Goal: Task Accomplishment & Management: Manage account settings

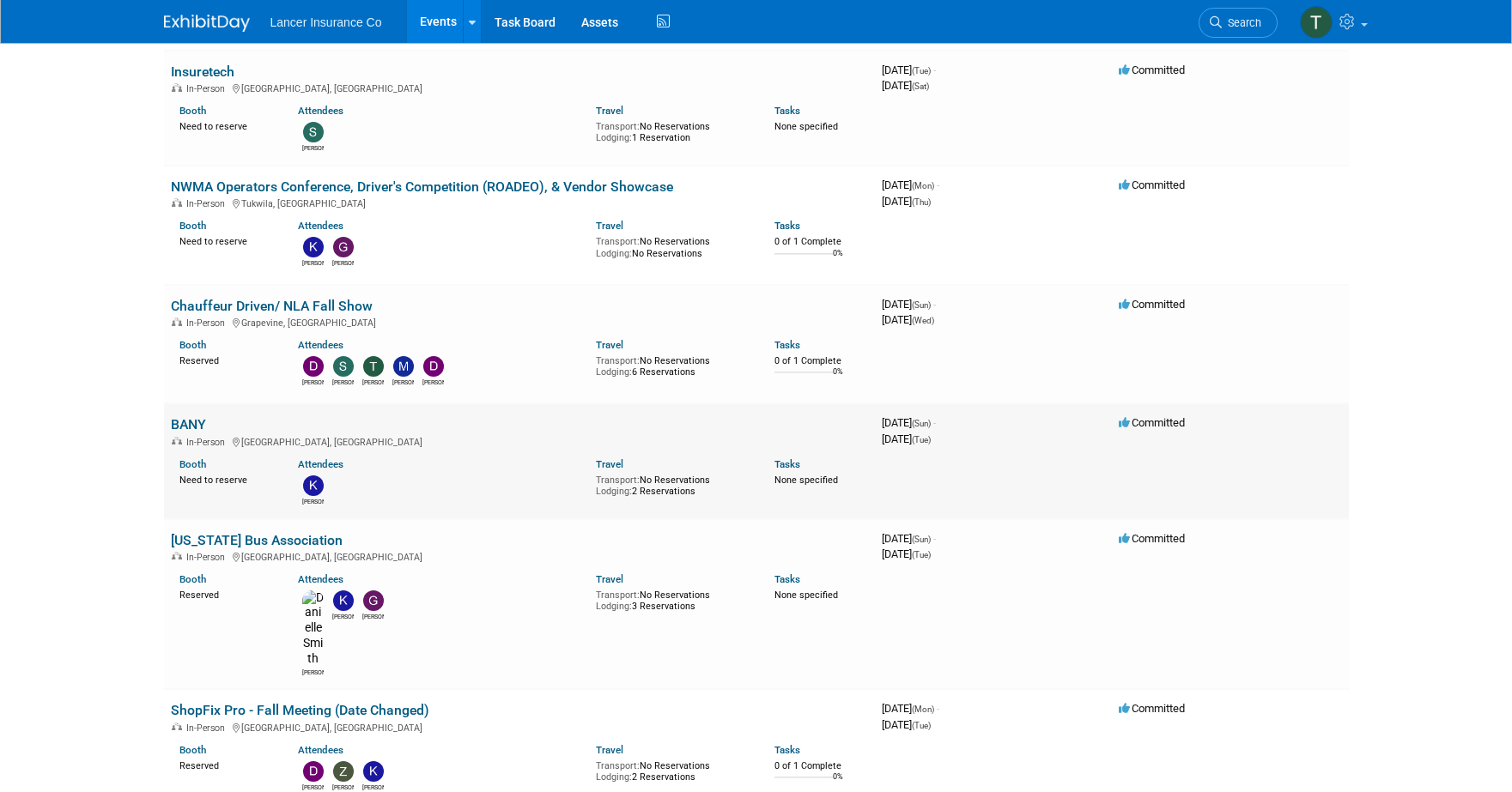
scroll to position [2267, 0]
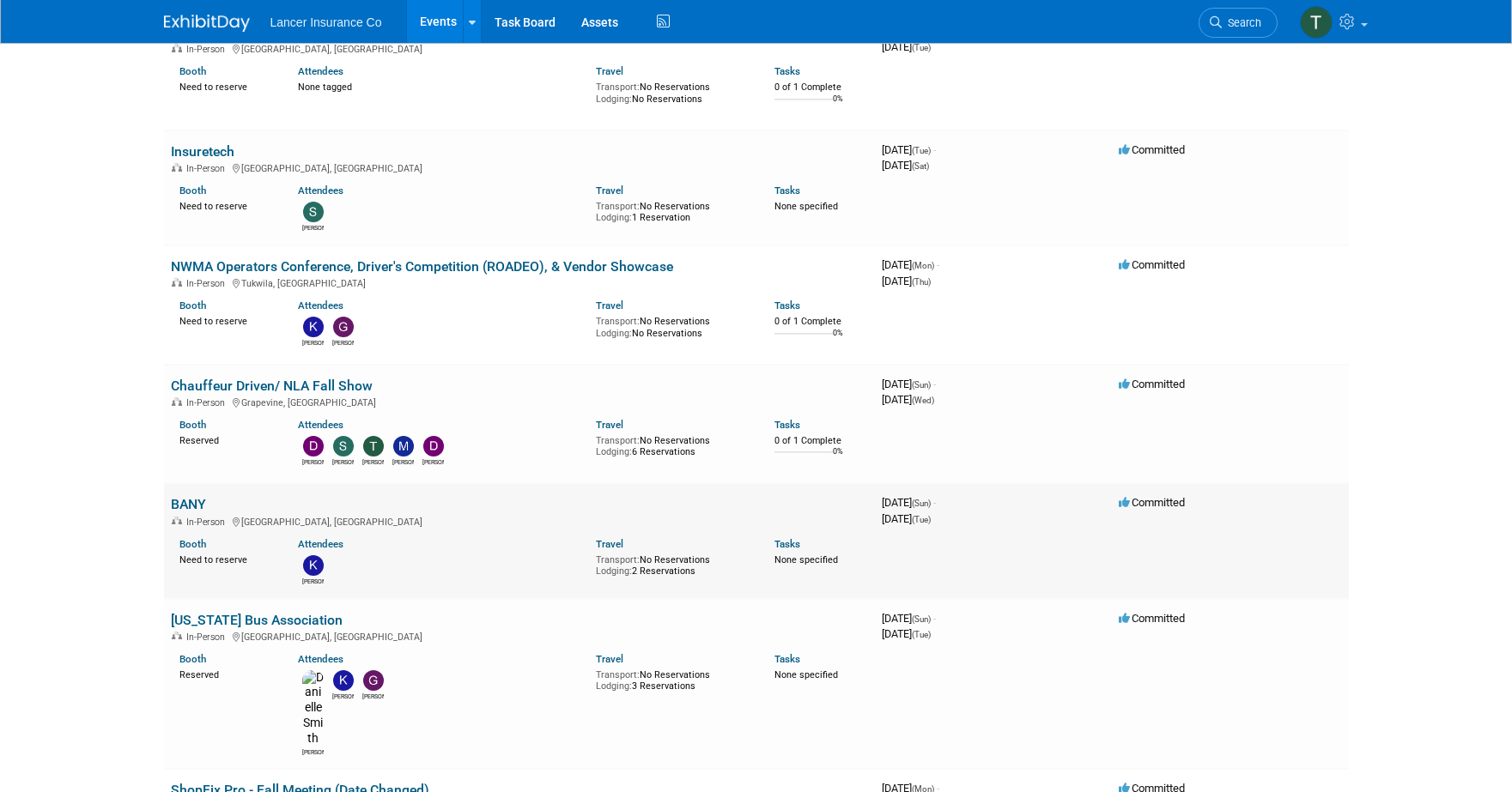
click at [187, 496] on link "BANY" at bounding box center [188, 505] width 35 height 17
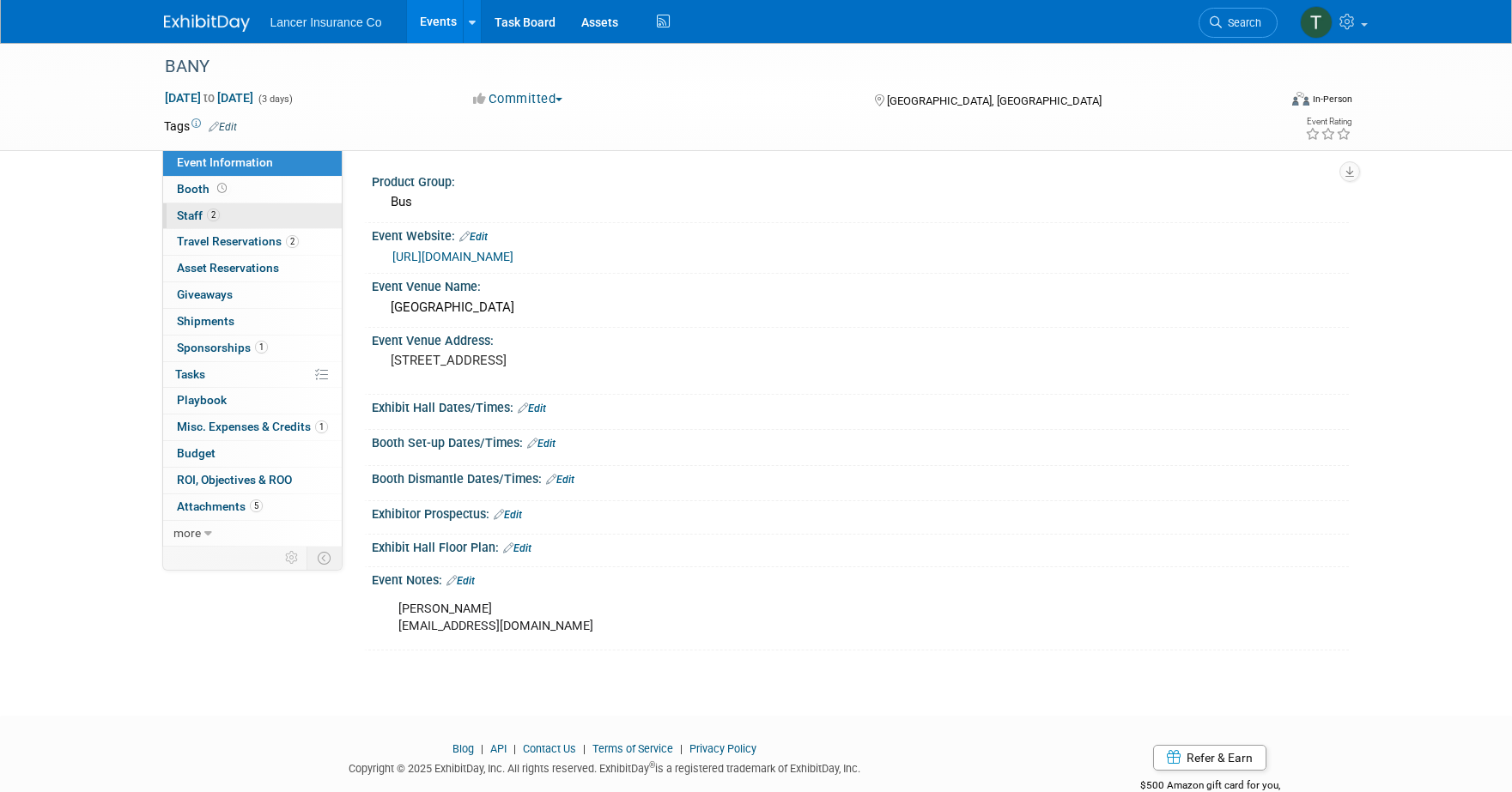
click at [199, 219] on span "Staff 2" at bounding box center [199, 215] width 43 height 14
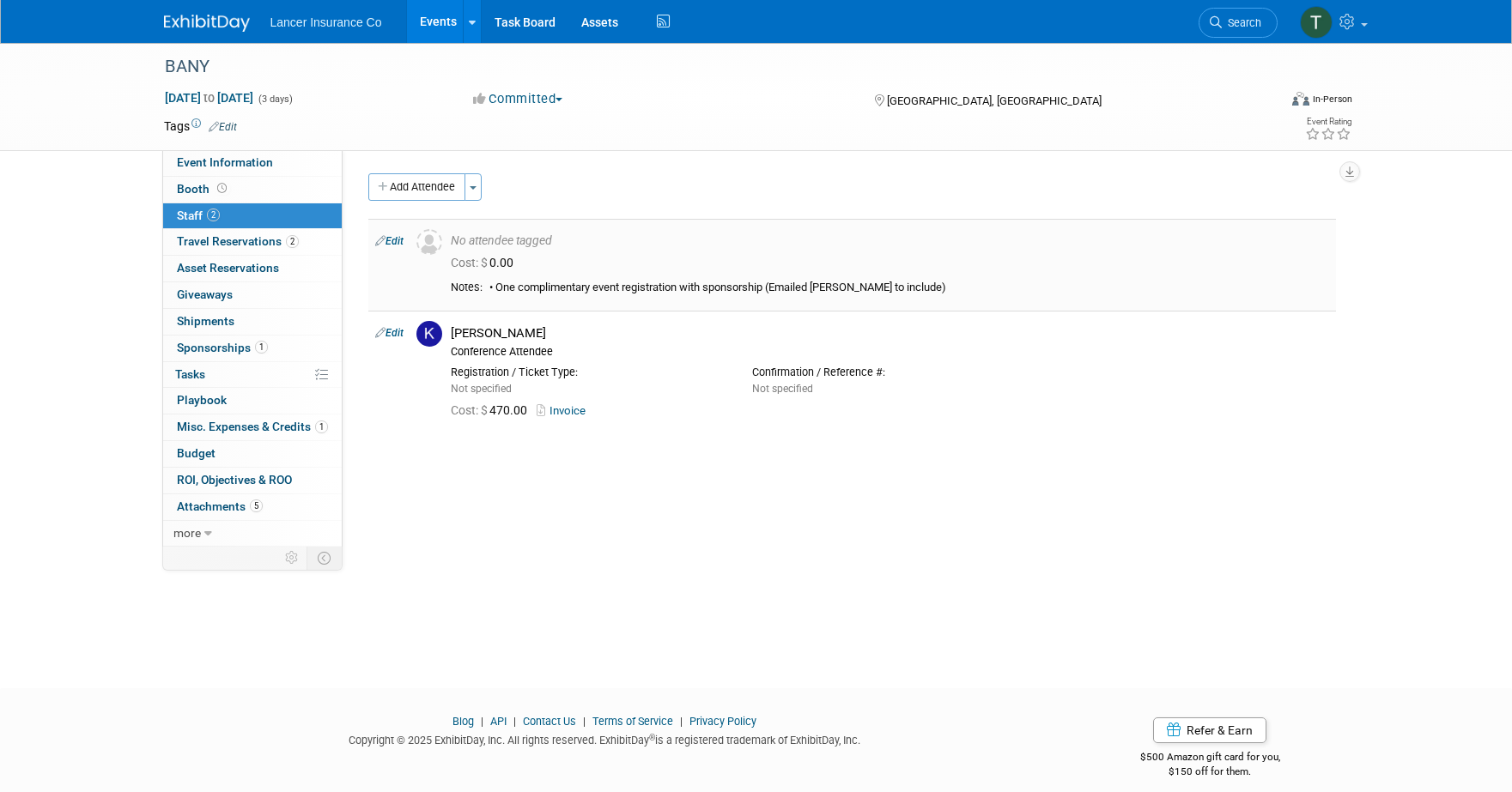
click at [404, 238] on link "Edit" at bounding box center [390, 241] width 29 height 12
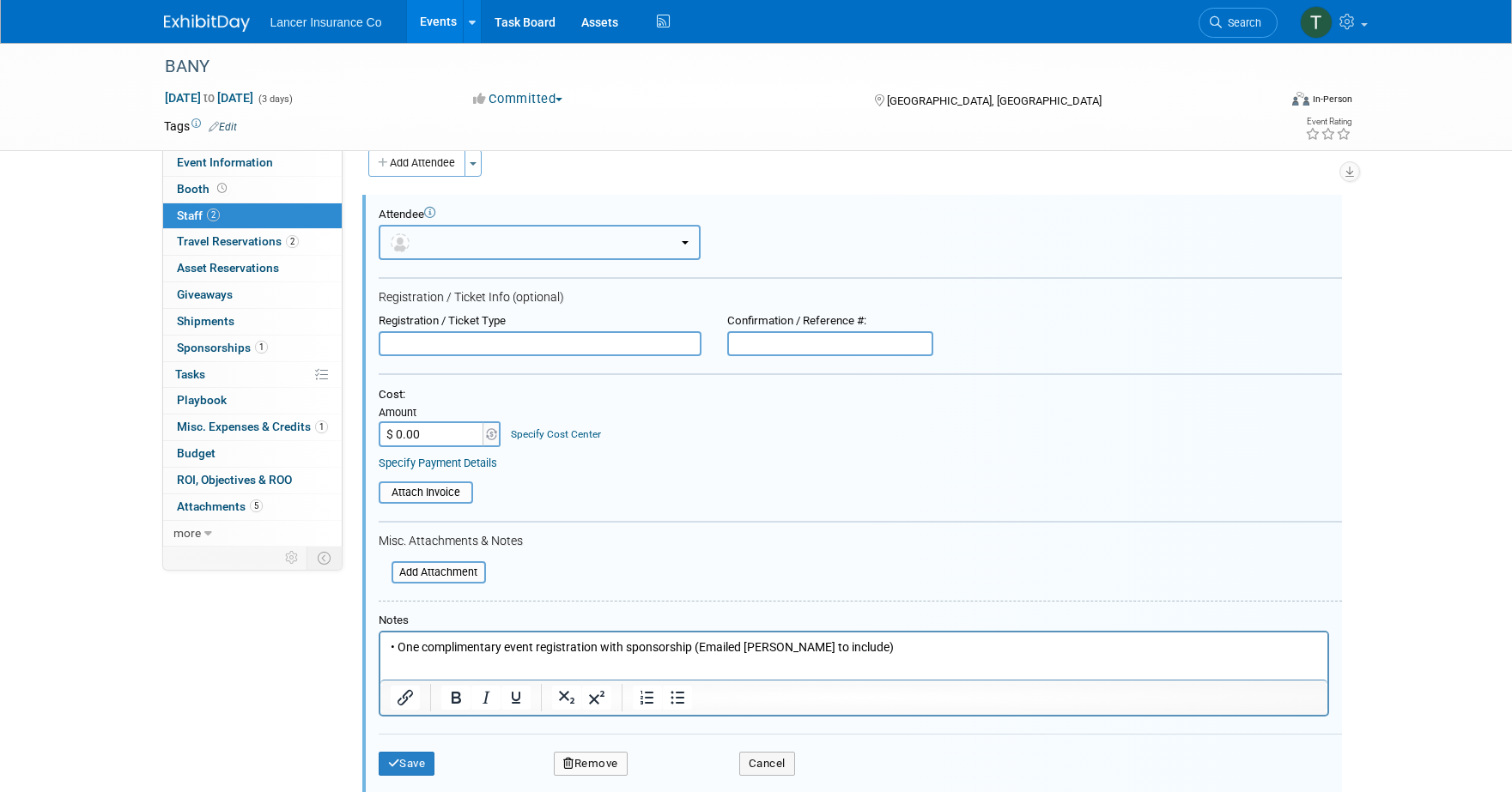
click at [453, 238] on button "button" at bounding box center [539, 243] width 322 height 35
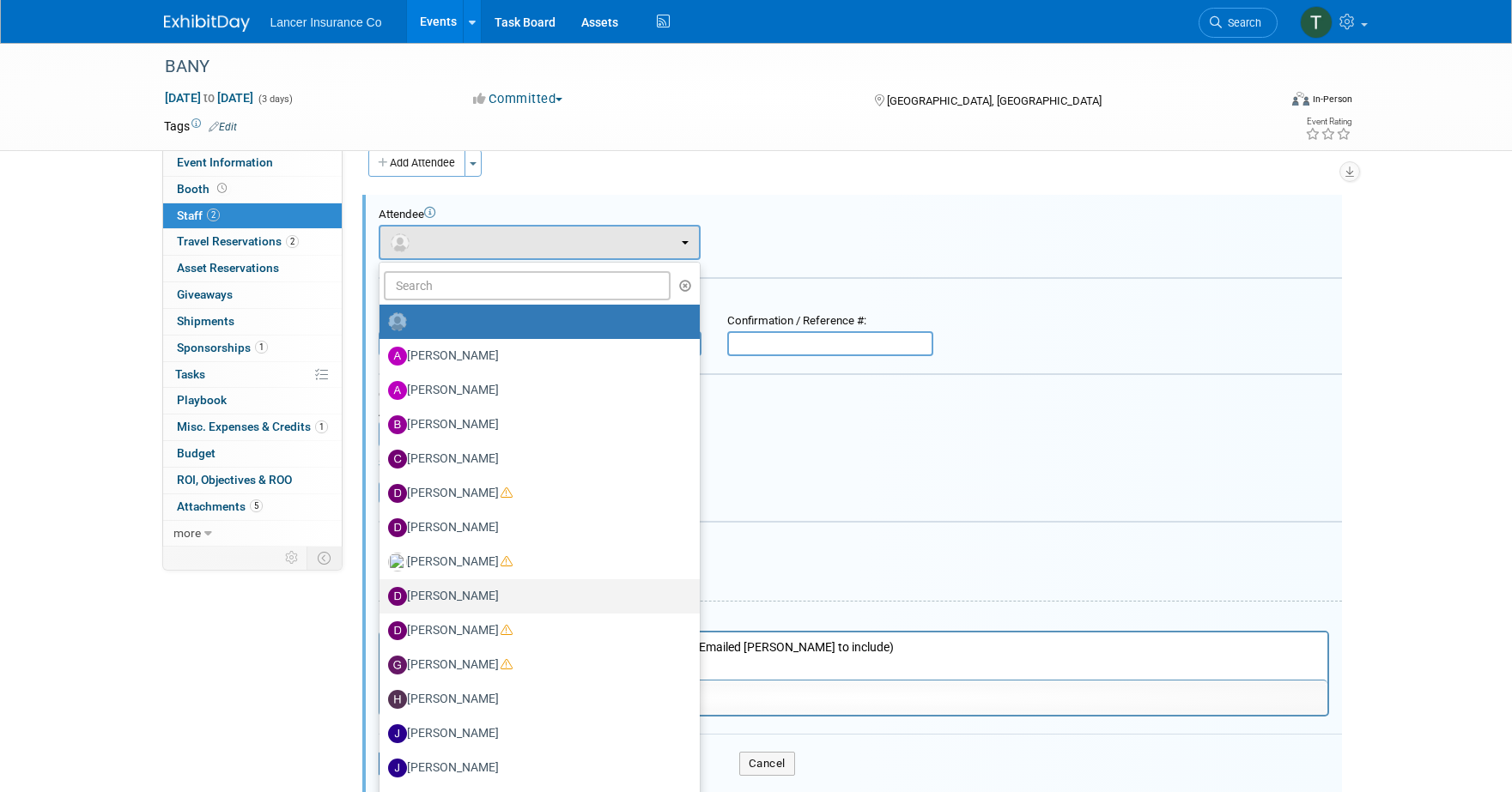
click at [453, 591] on label "[PERSON_NAME]" at bounding box center [535, 597] width 295 height 28
click at [382, 591] on input "[PERSON_NAME]" at bounding box center [377, 594] width 11 height 11
select select "05650528-bc0e-43f2-b335-b94fd7f1fe22"
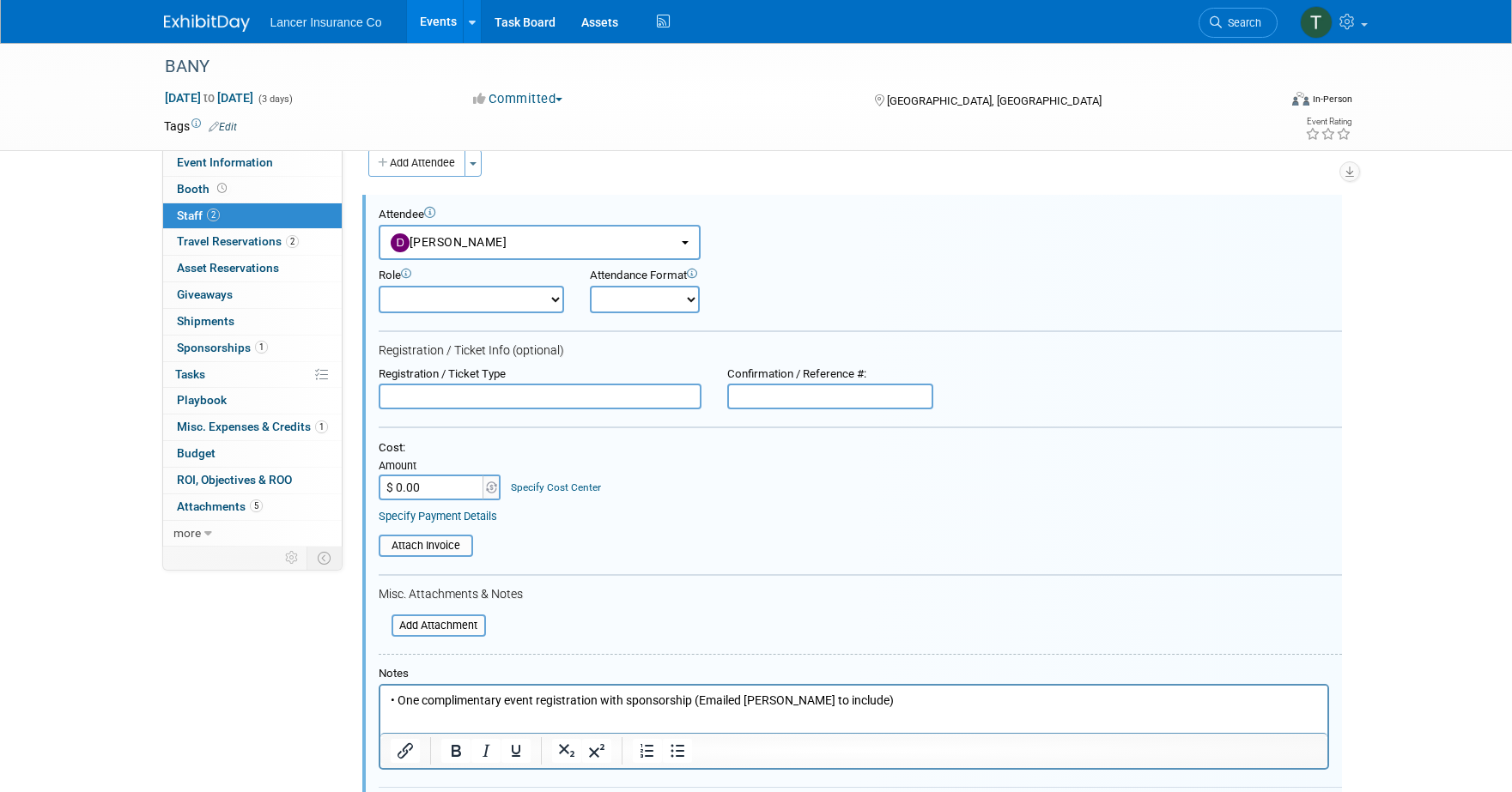
click at [539, 304] on select "Claims Representative Conference Attendee Demonstrator Host Loss Control Repres…" at bounding box center [471, 300] width 186 height 28
select select "100"
click at [378, 286] on select "Claims Representative Conference Attendee Demonstrator Host Loss Control Repres…" at bounding box center [471, 300] width 186 height 28
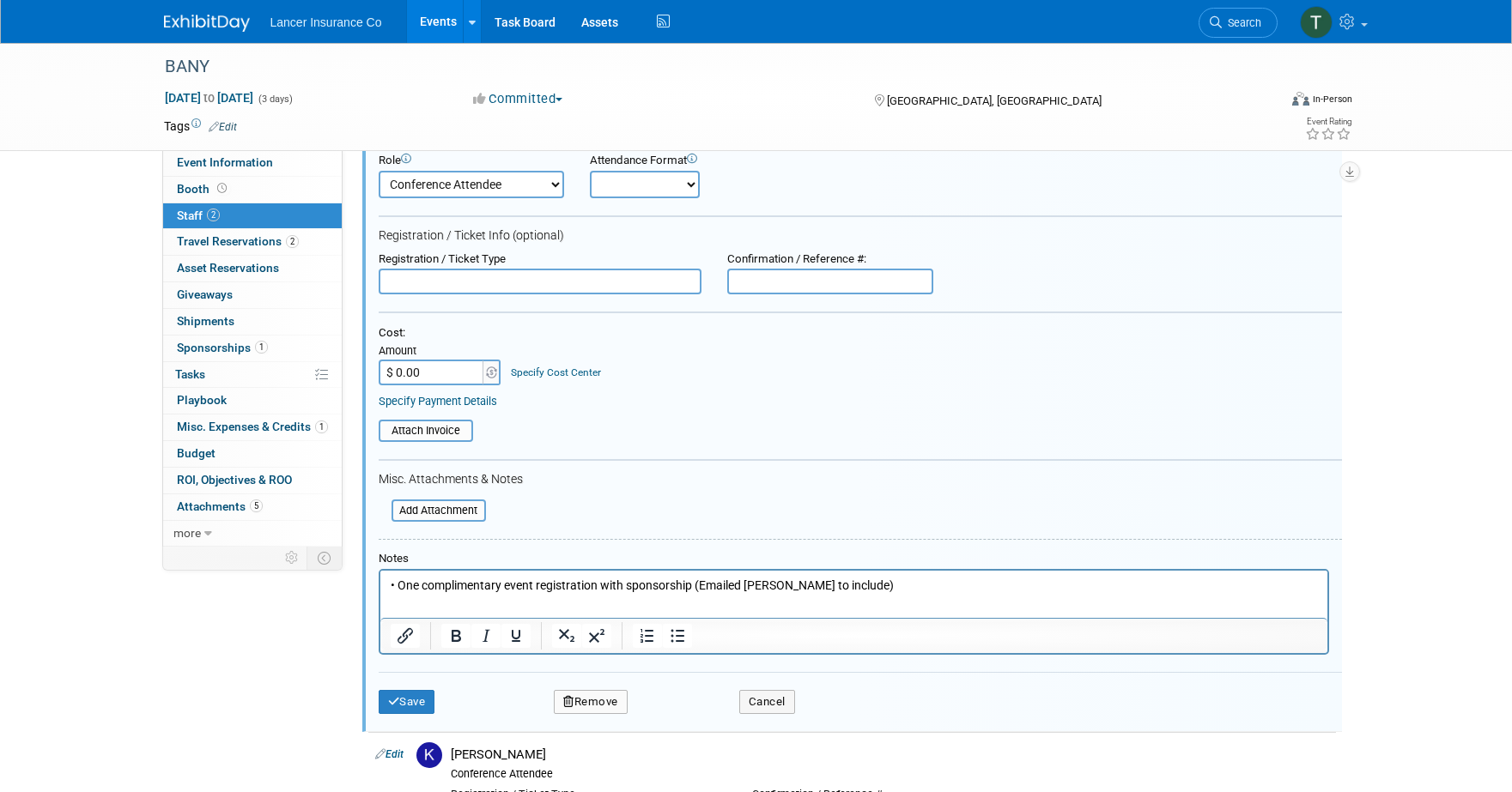
scroll to position [142, 0]
click at [399, 698] on button "Save" at bounding box center [406, 699] width 57 height 24
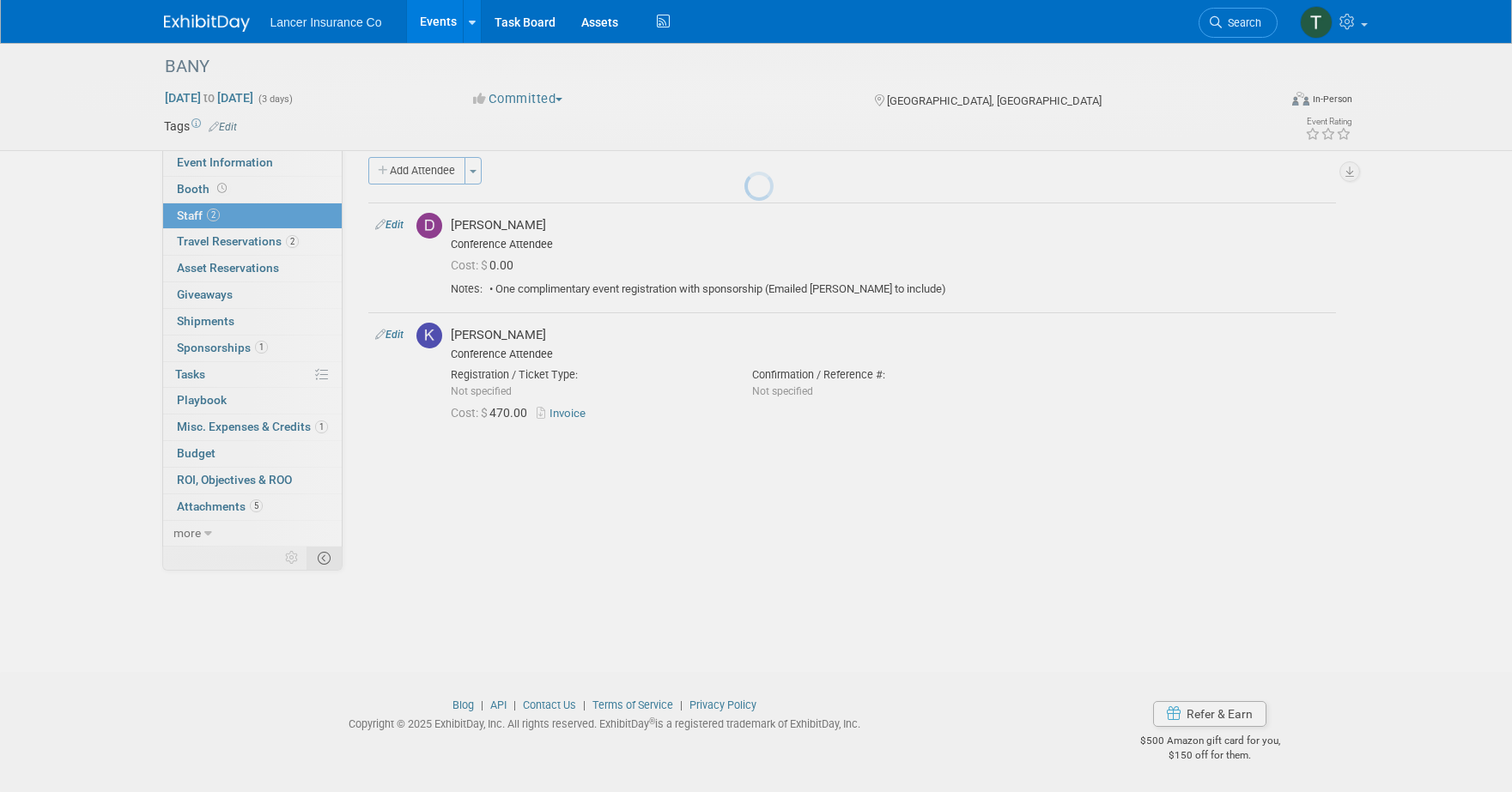
scroll to position [17, 0]
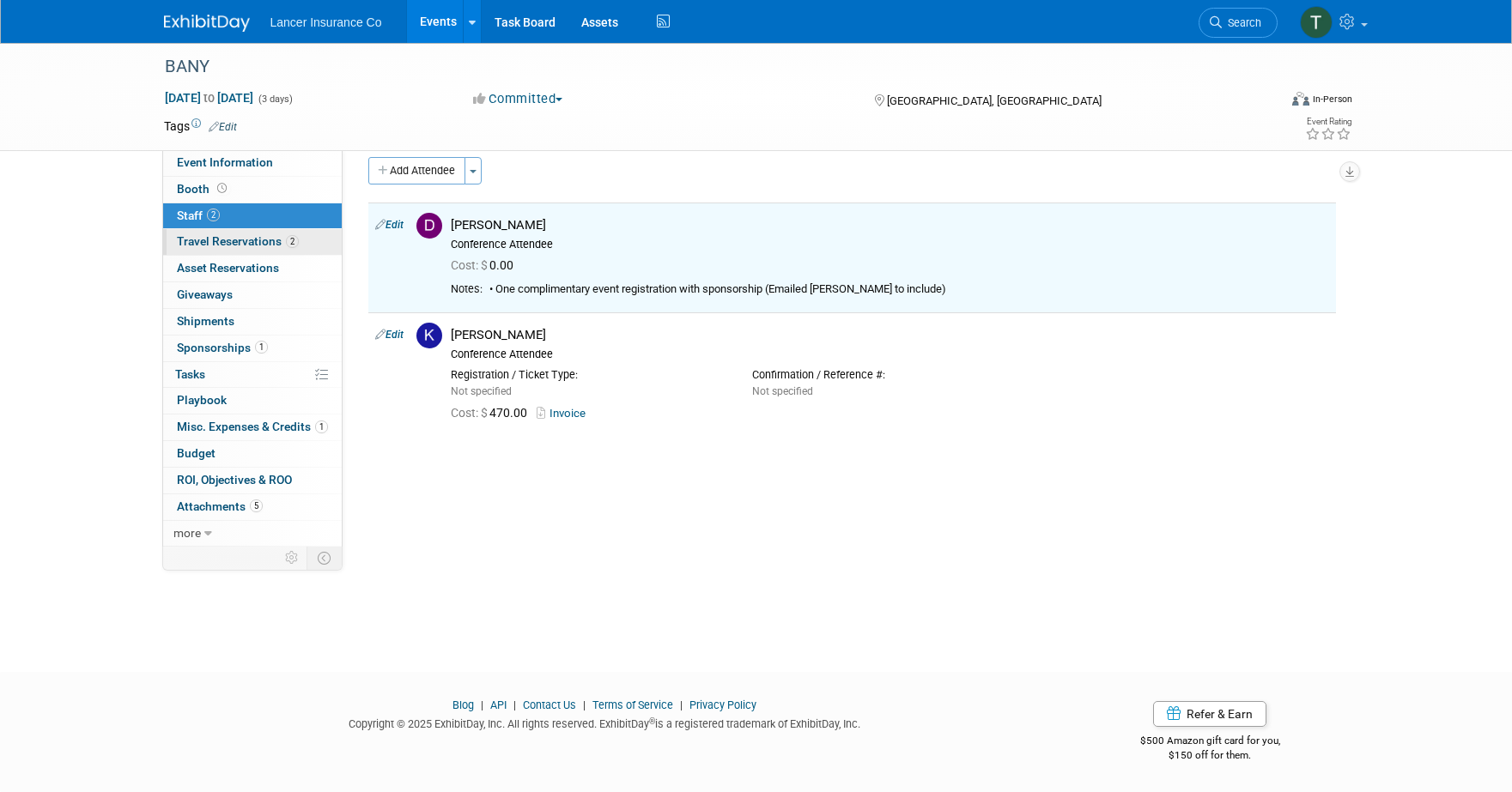
click at [198, 240] on span "Travel Reservations 2" at bounding box center [237, 241] width 122 height 14
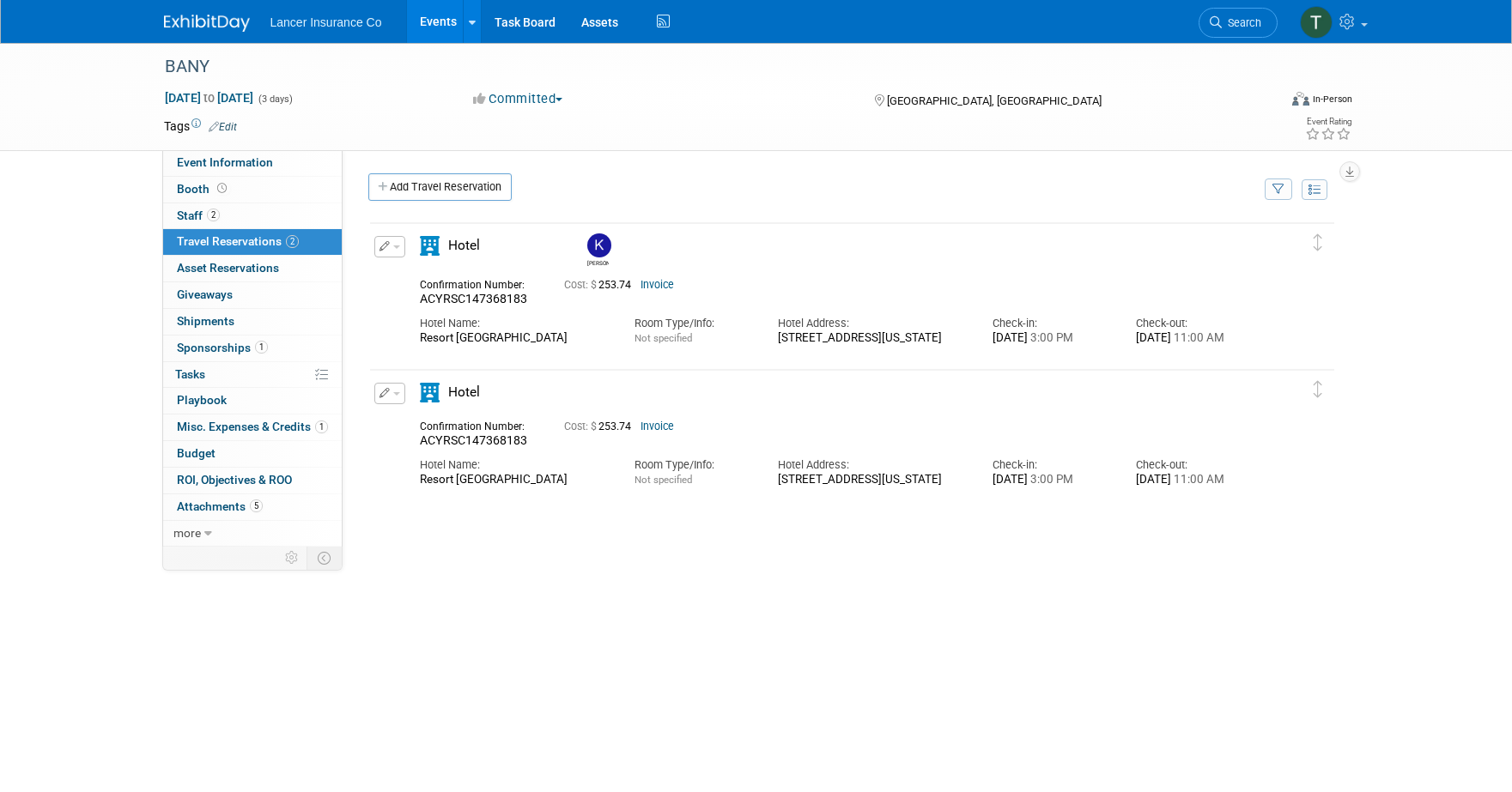
click at [398, 395] on span "button" at bounding box center [396, 394] width 6 height 4
click at [428, 417] on button "Edit Reservation" at bounding box center [448, 423] width 145 height 25
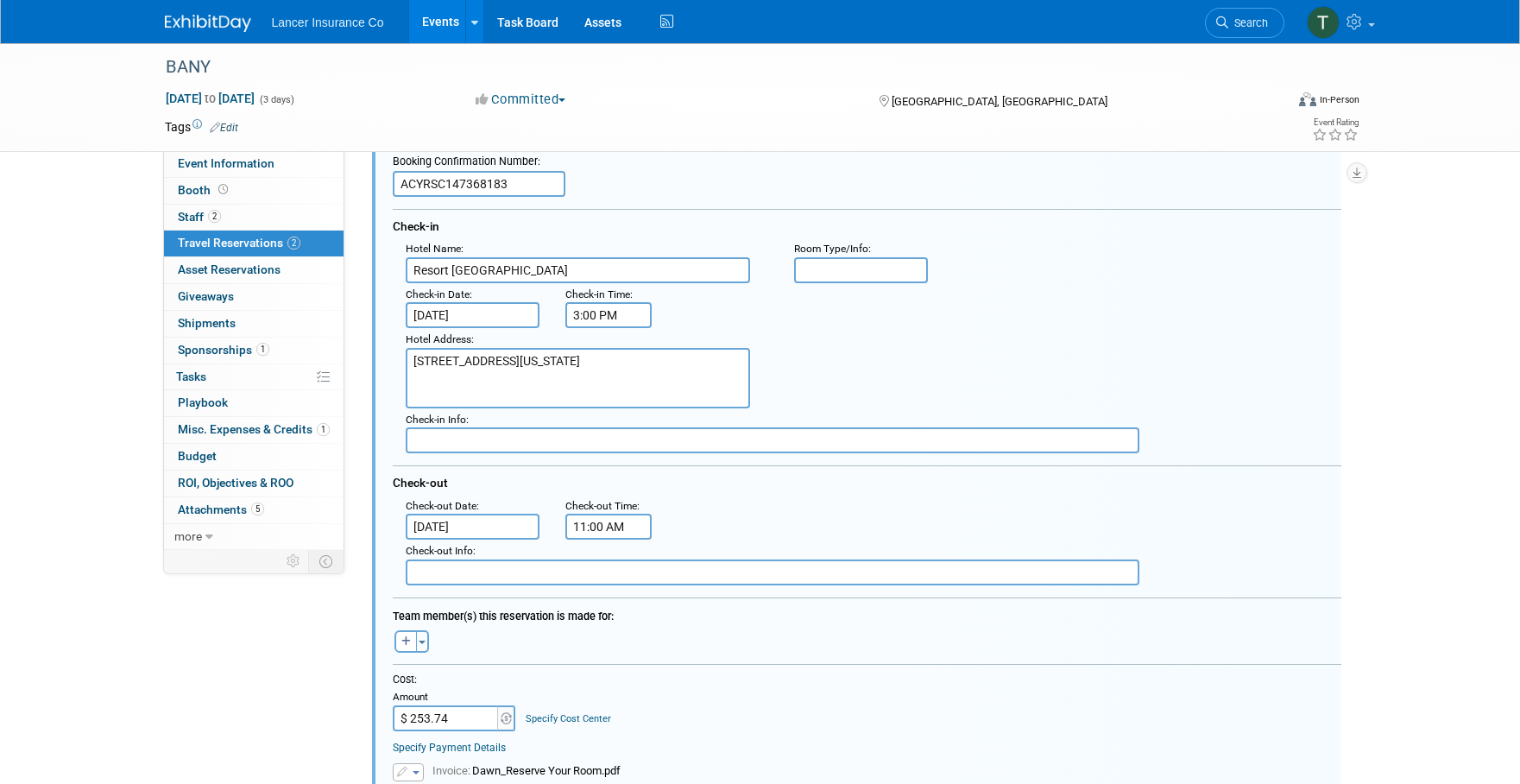
scroll to position [355, 0]
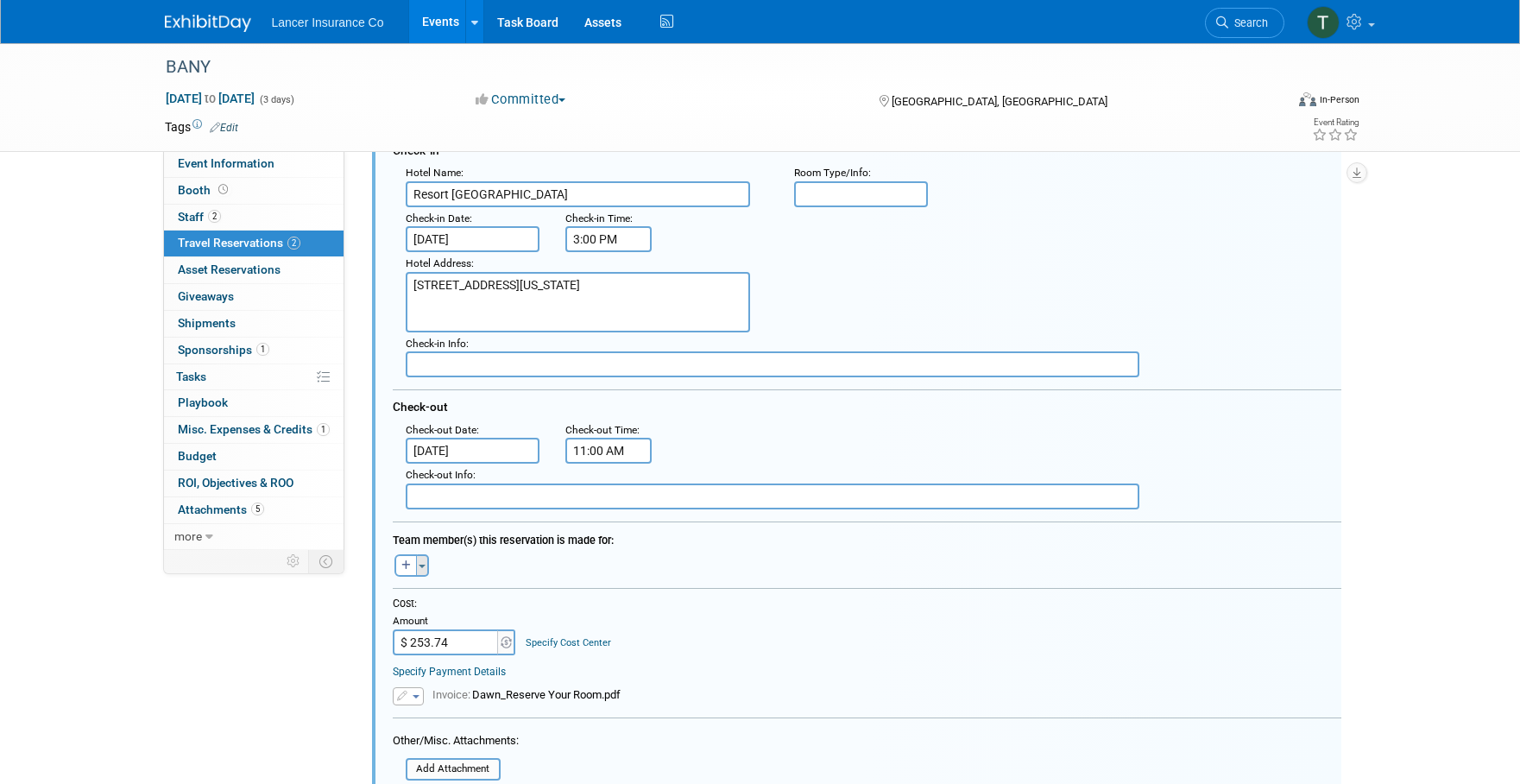
click at [426, 570] on button "Toggle Dropdown" at bounding box center [422, 565] width 13 height 22
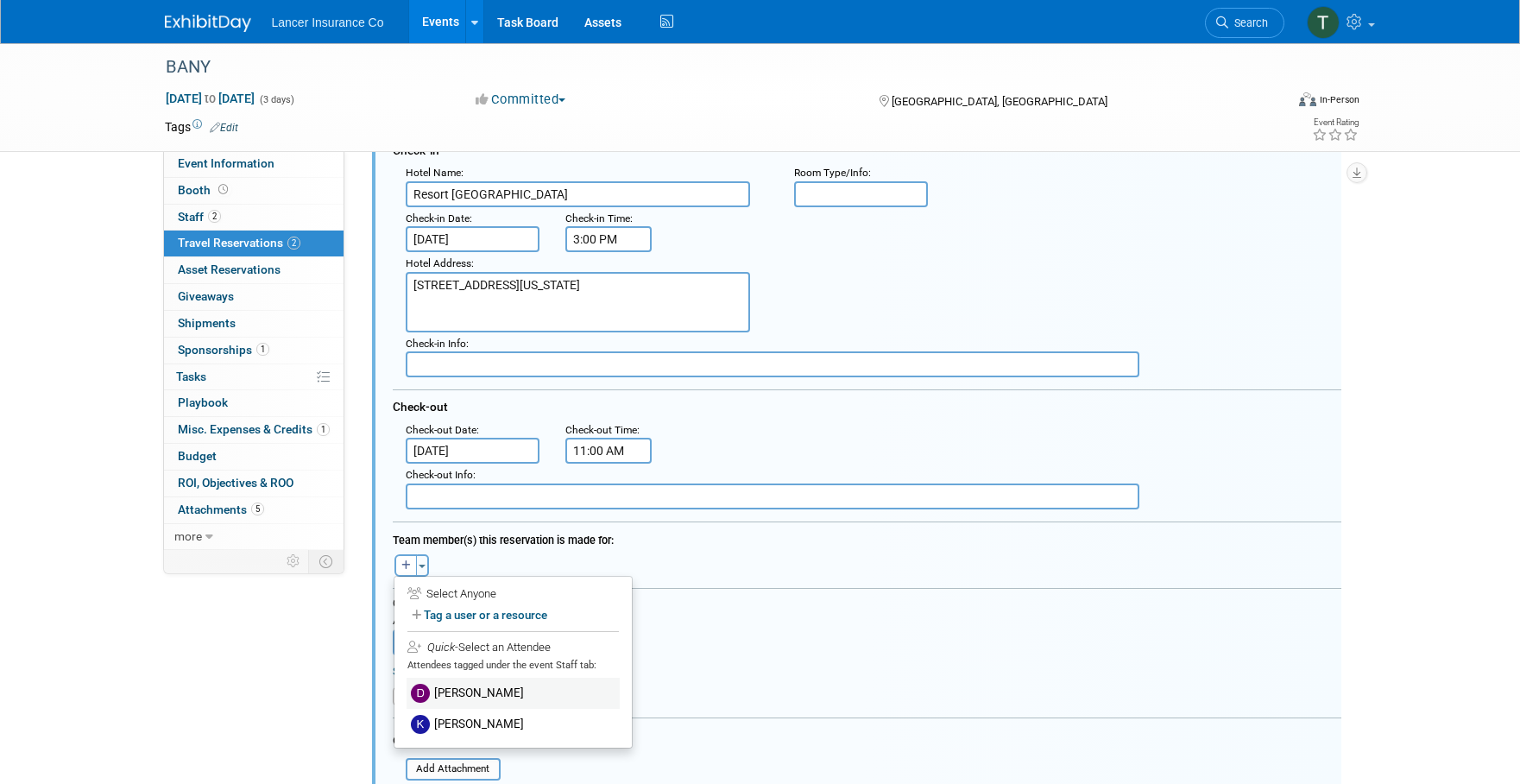
click at [448, 689] on label "[PERSON_NAME]" at bounding box center [513, 693] width 214 height 31
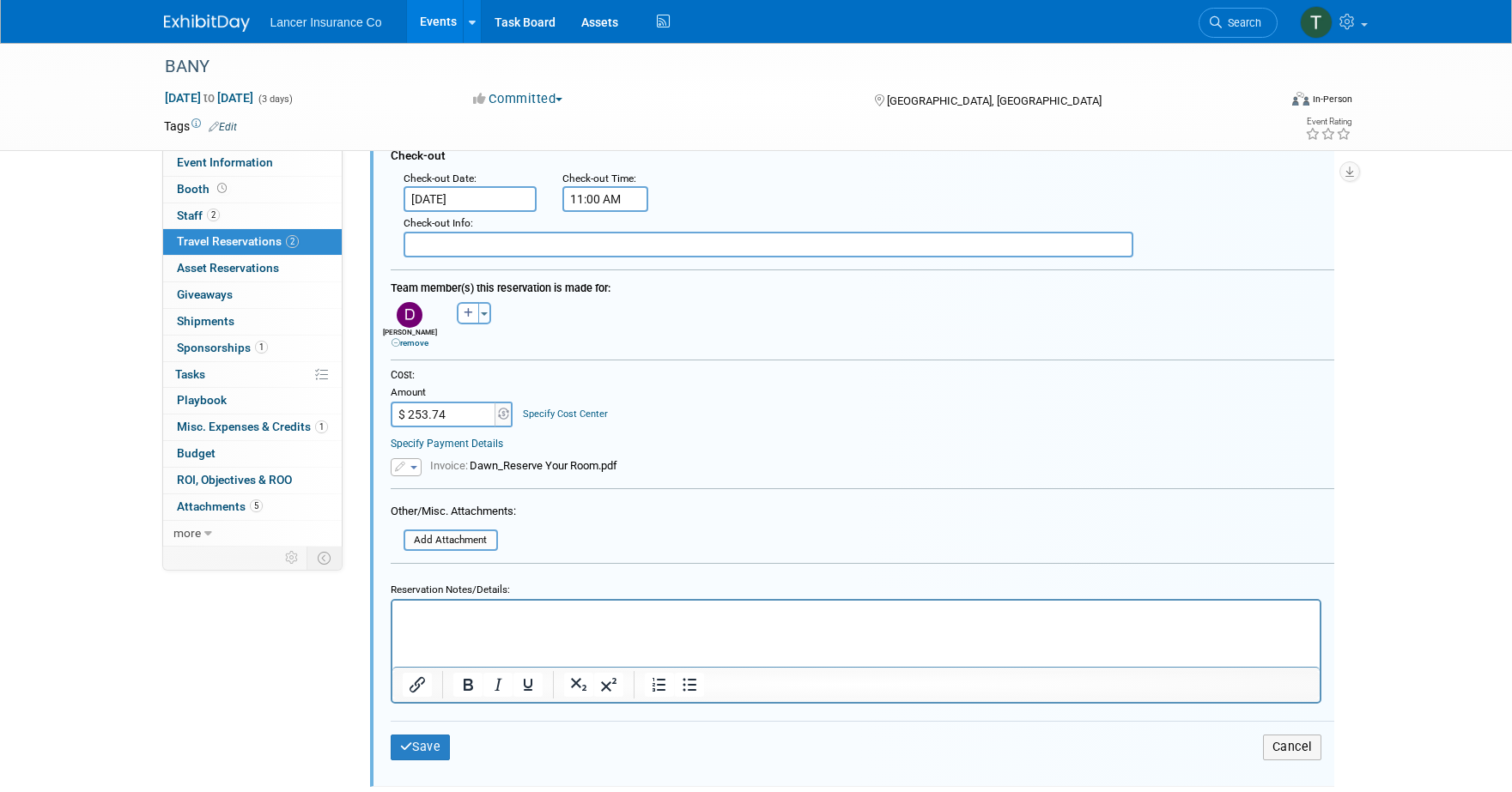
scroll to position [615, 0]
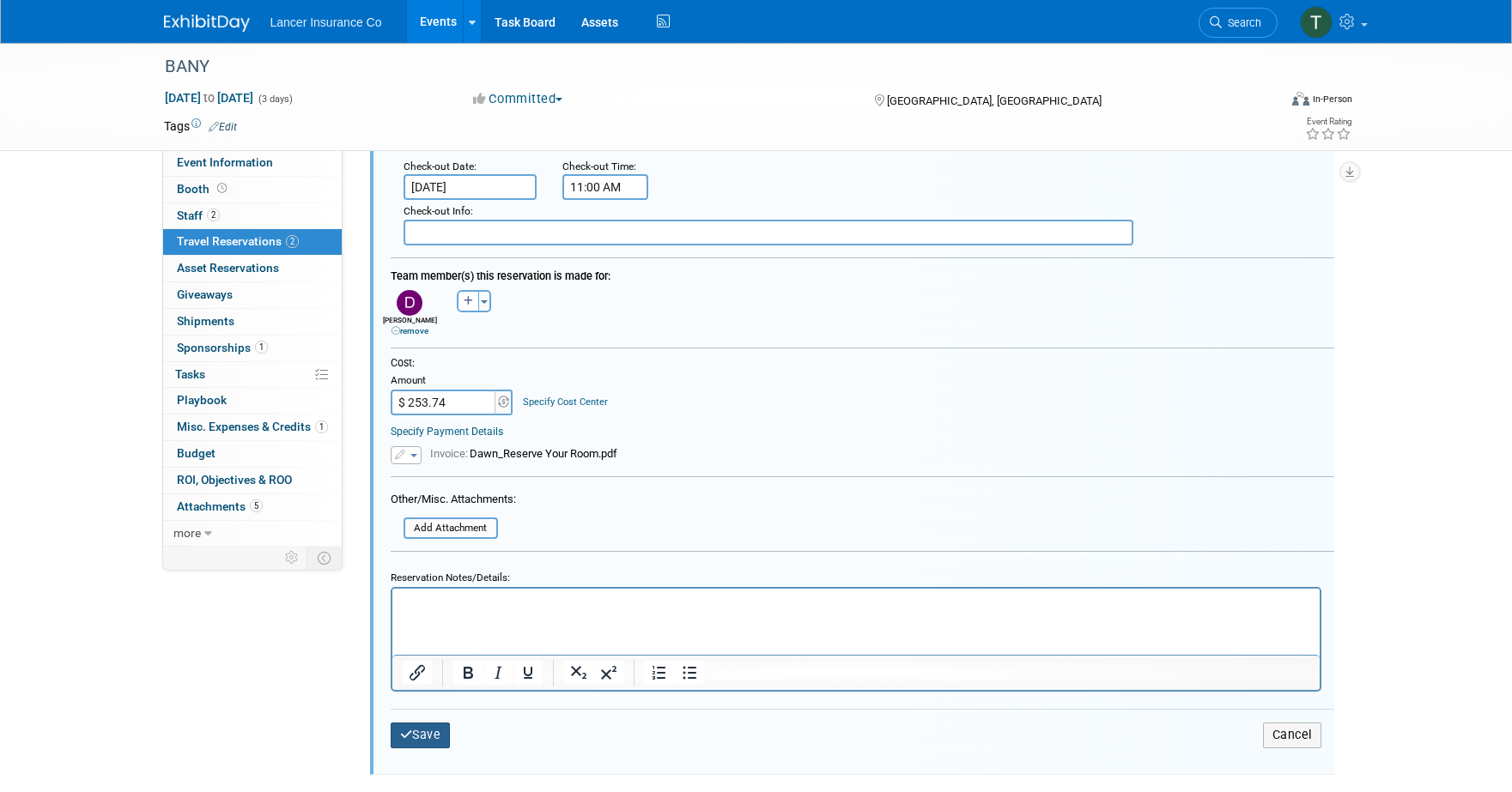
click at [418, 736] on button "Save" at bounding box center [420, 735] width 60 height 25
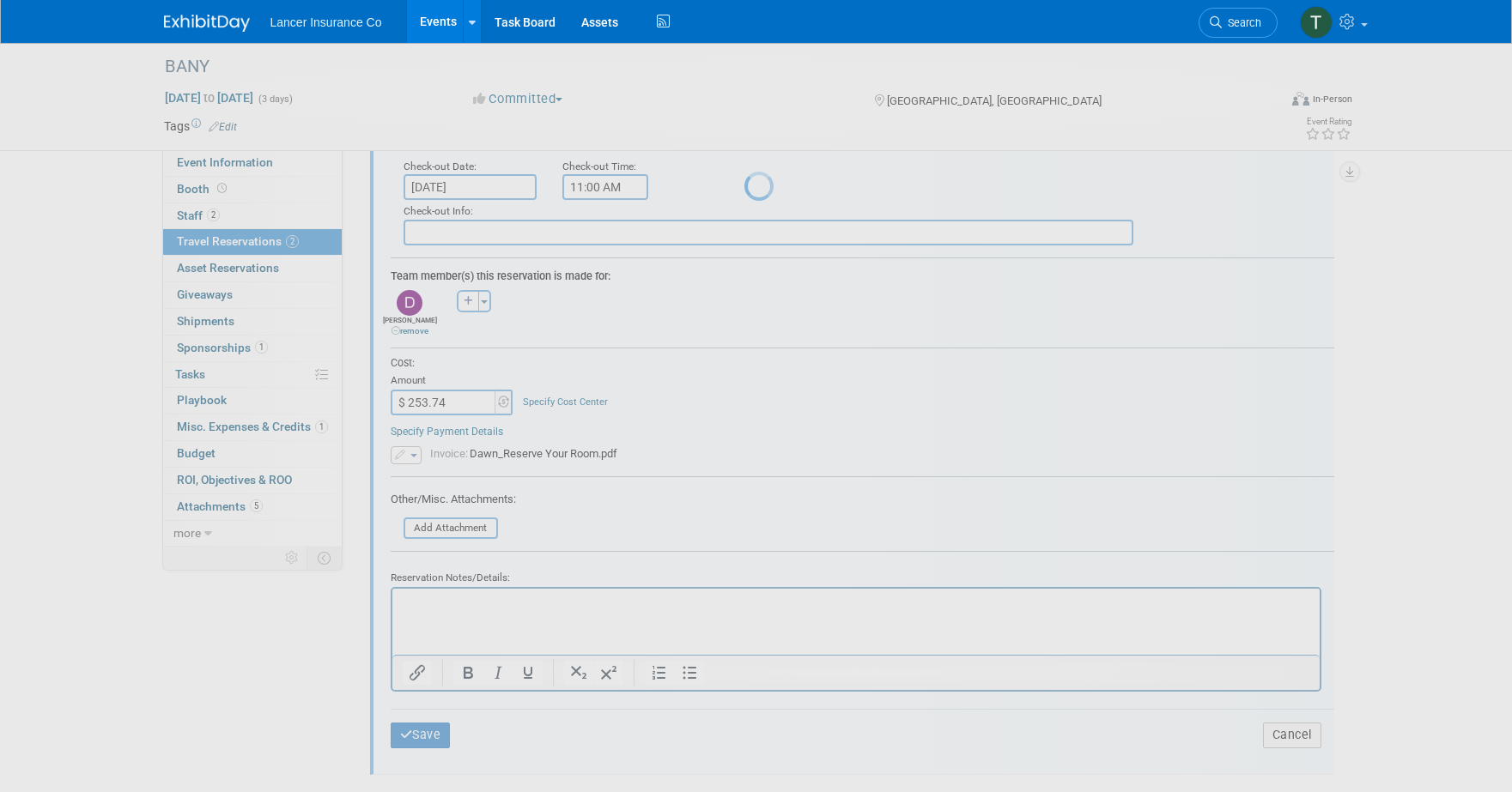
scroll to position [131, 0]
